Goal: Navigation & Orientation: Find specific page/section

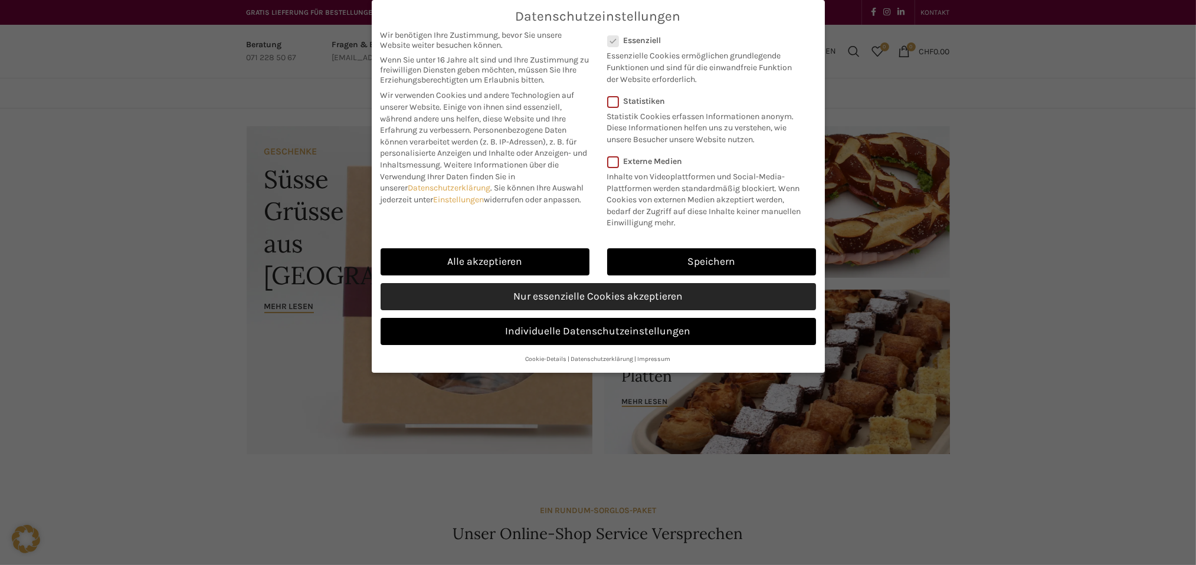
click at [611, 298] on link "Nur essenzielle Cookies akzeptieren" at bounding box center [597, 296] width 435 height 27
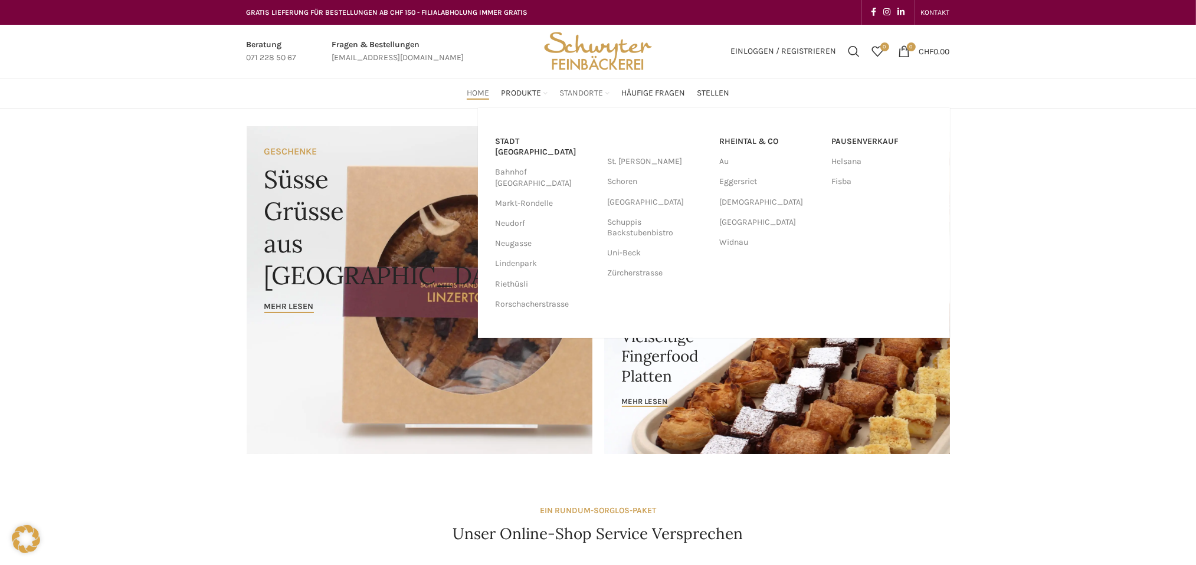
click at [595, 93] on span "Standorte" at bounding box center [581, 93] width 44 height 11
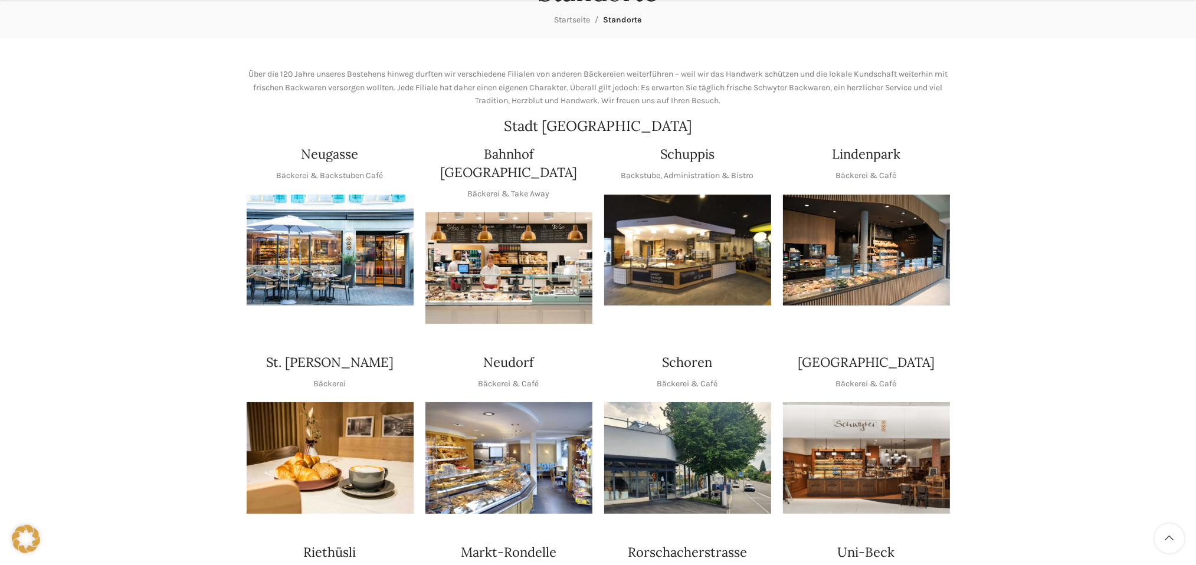
scroll to position [236, 0]
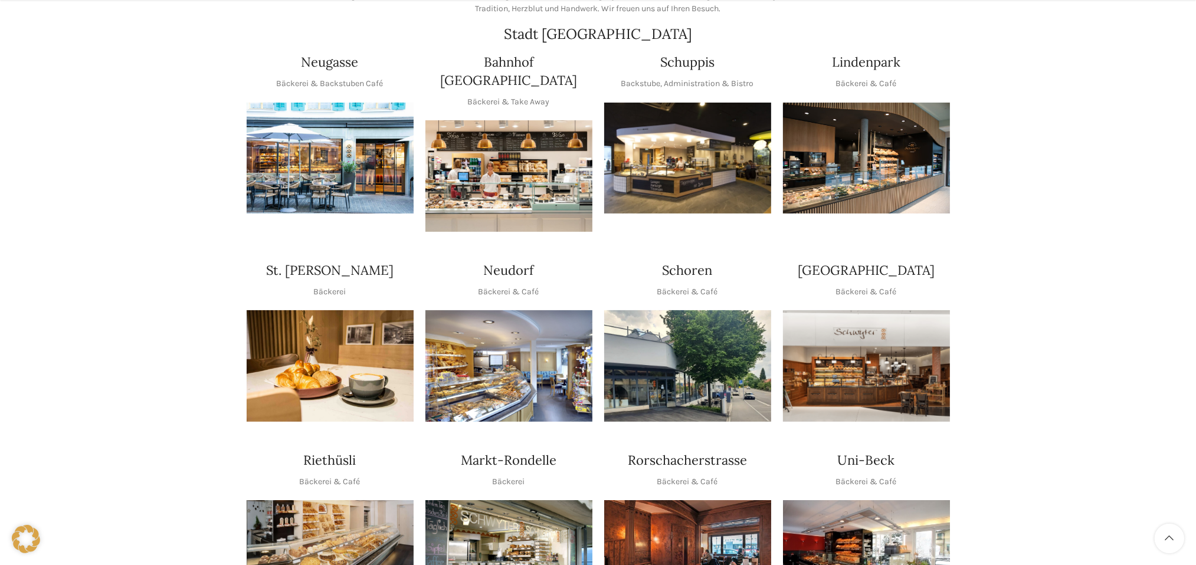
click at [344, 345] on img "1 / 1" at bounding box center [330, 365] width 167 height 111
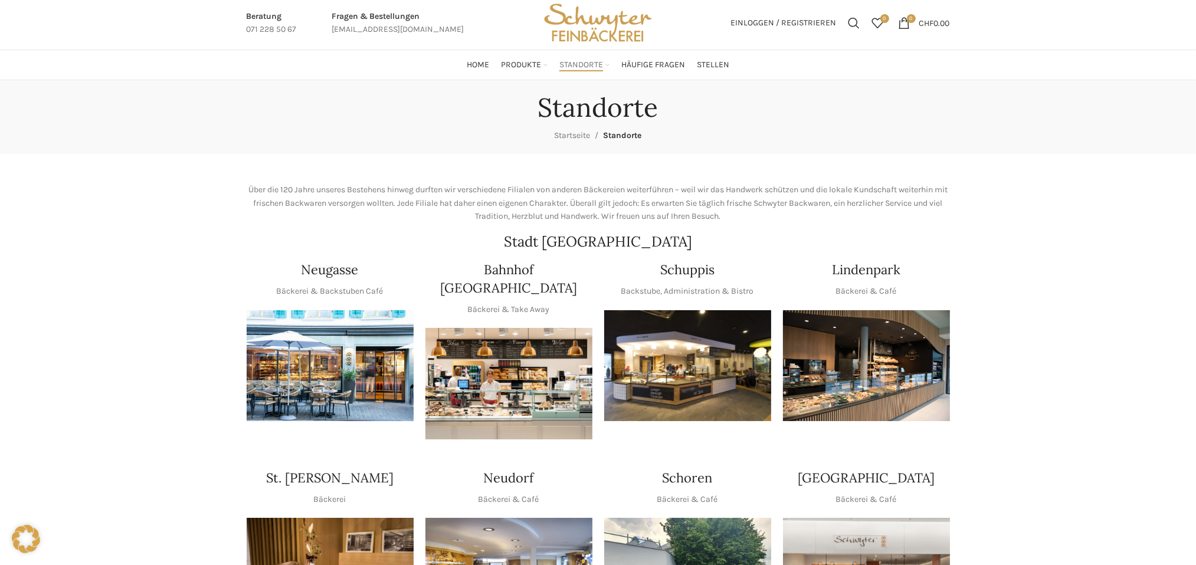
scroll to position [0, 0]
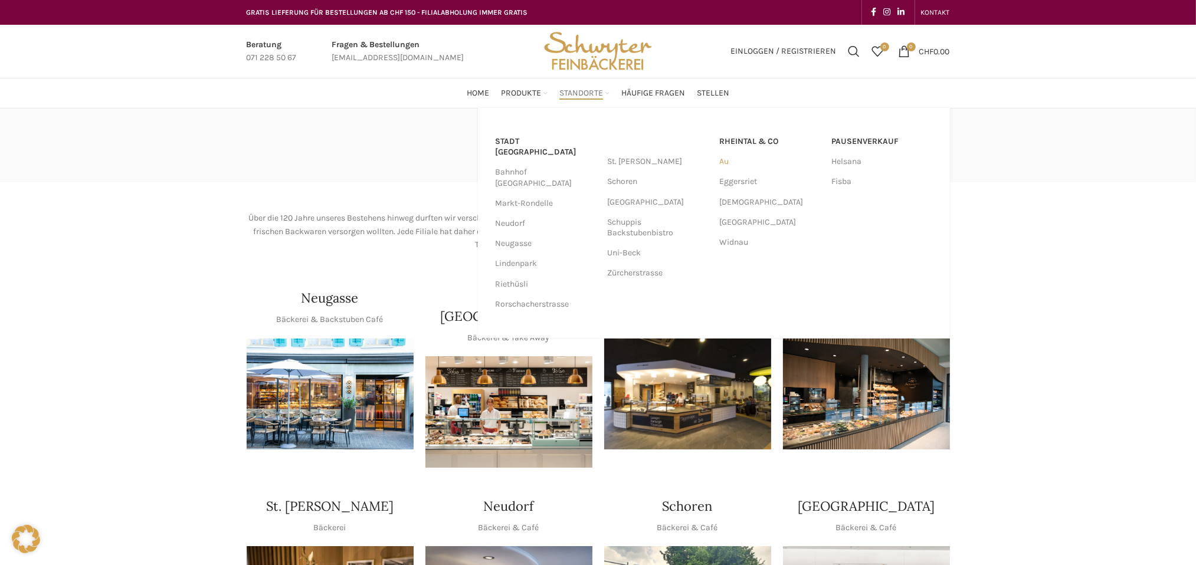
click at [724, 159] on link "Au" at bounding box center [770, 162] width 100 height 20
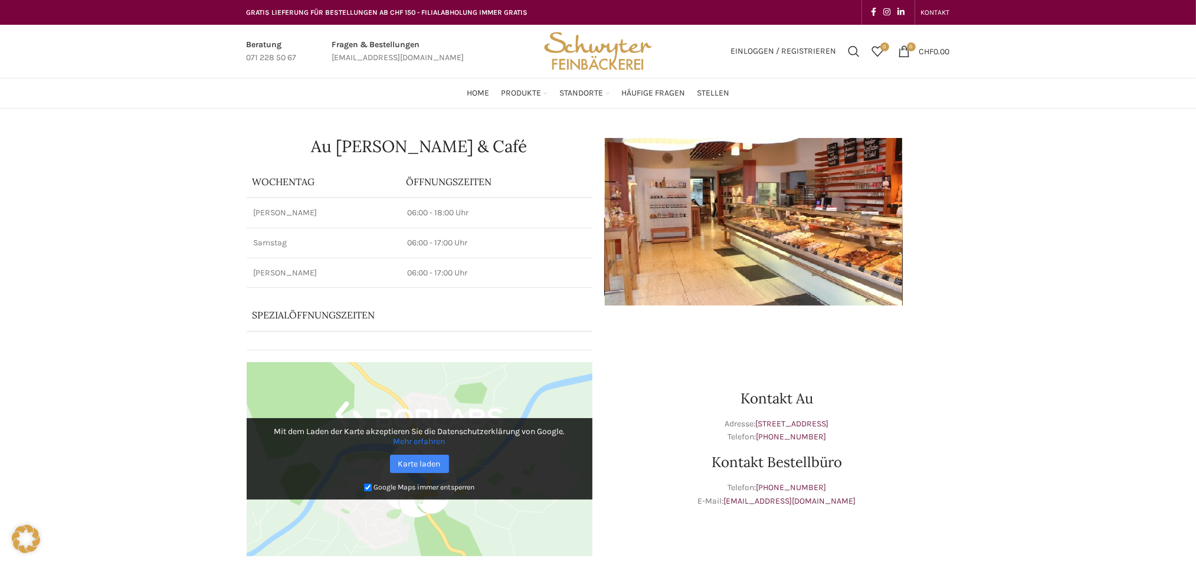
scroll to position [59, 0]
